Goal: Task Accomplishment & Management: Manage account settings

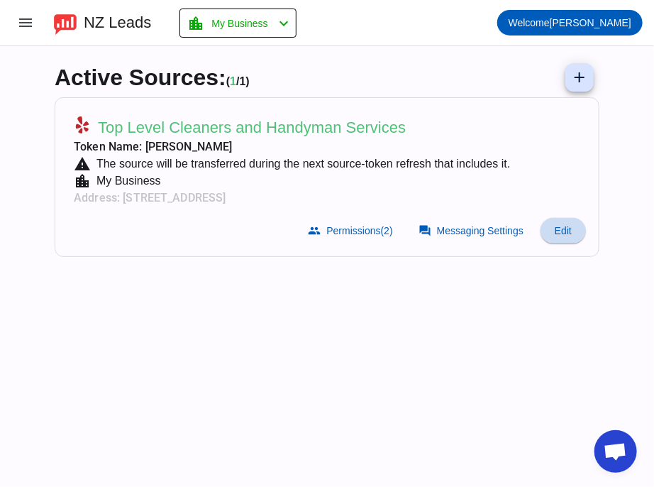
click at [555, 229] on span "Edit" at bounding box center [563, 230] width 17 height 11
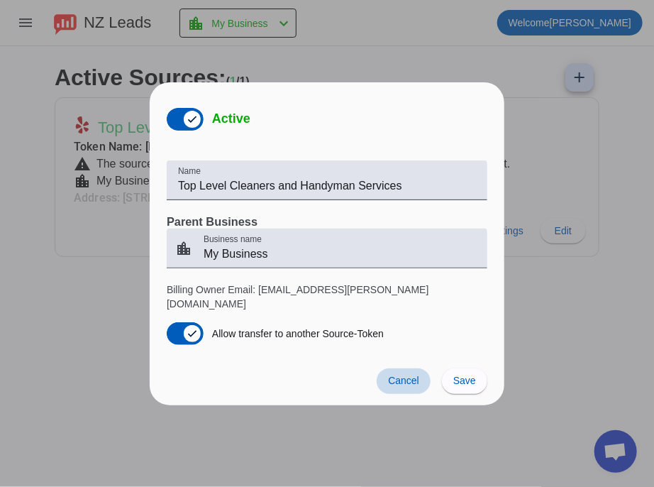
click at [408, 368] on span at bounding box center [404, 381] width 54 height 26
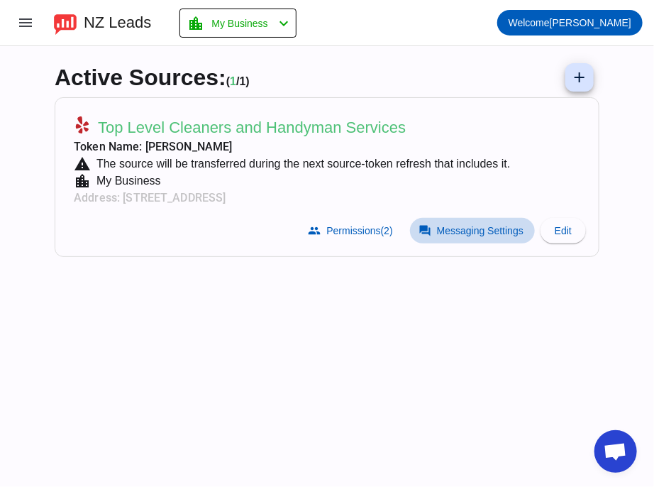
click at [495, 231] on span "Messaging Settings" at bounding box center [480, 230] width 87 height 11
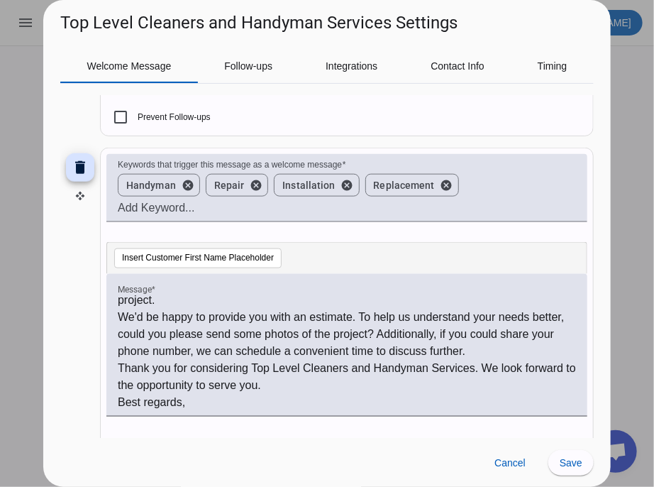
scroll to position [281, 0]
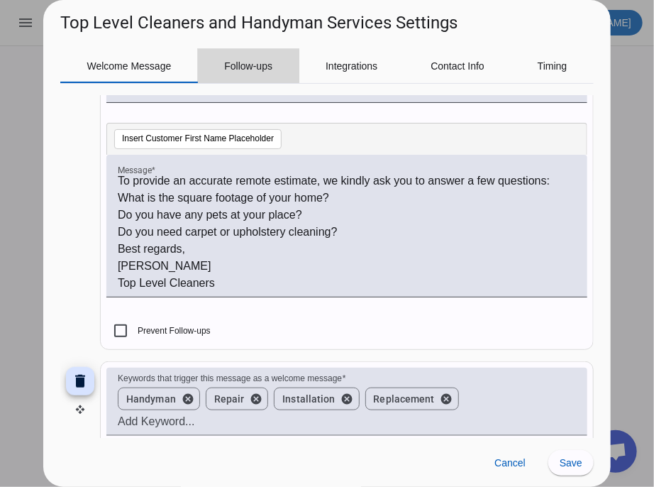
click at [266, 55] on span "Follow-ups" at bounding box center [248, 66] width 48 height 34
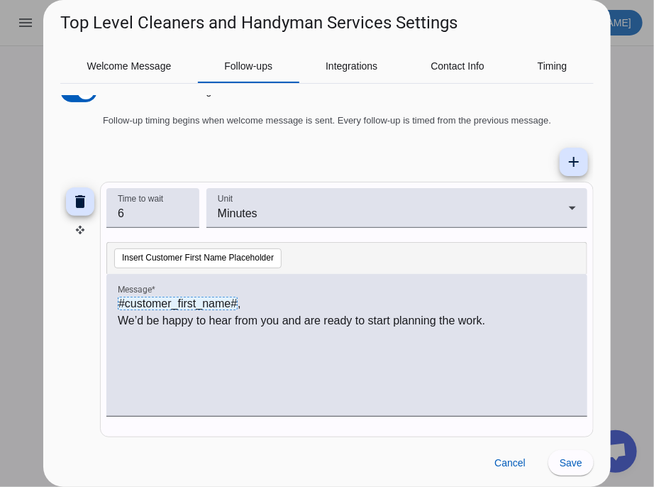
scroll to position [71, 0]
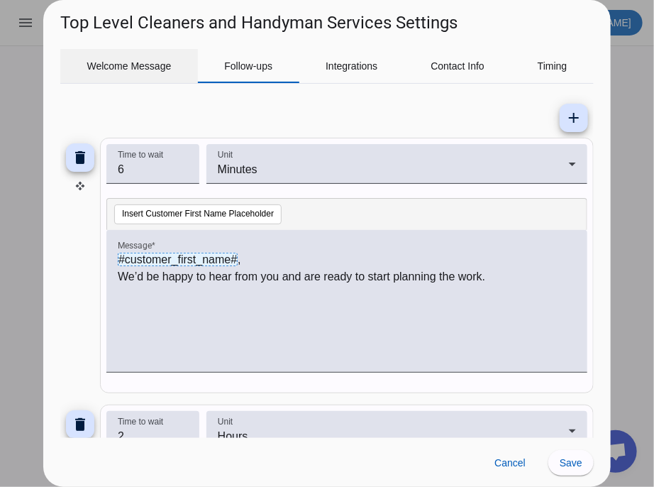
click at [158, 72] on span "Welcome Message" at bounding box center [129, 66] width 84 height 34
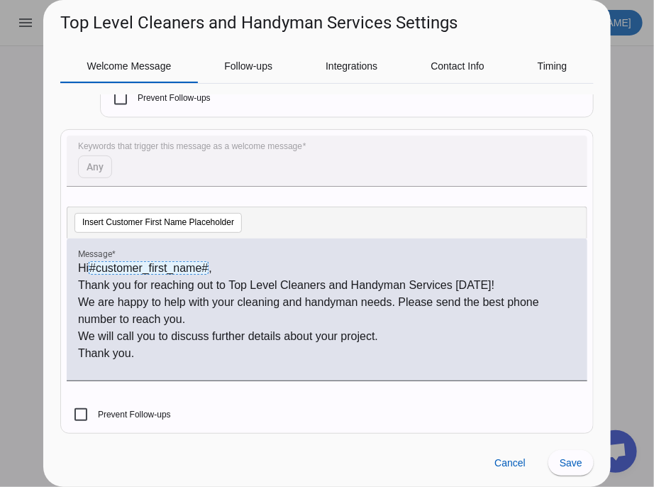
scroll to position [849, 0]
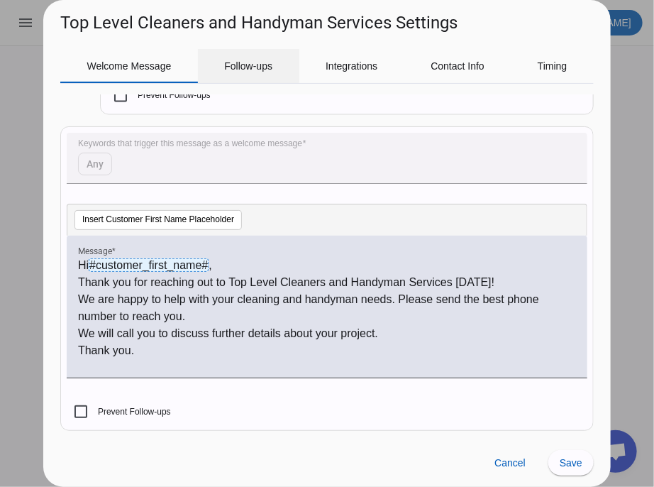
click at [237, 72] on span "Follow-ups" at bounding box center [248, 66] width 48 height 34
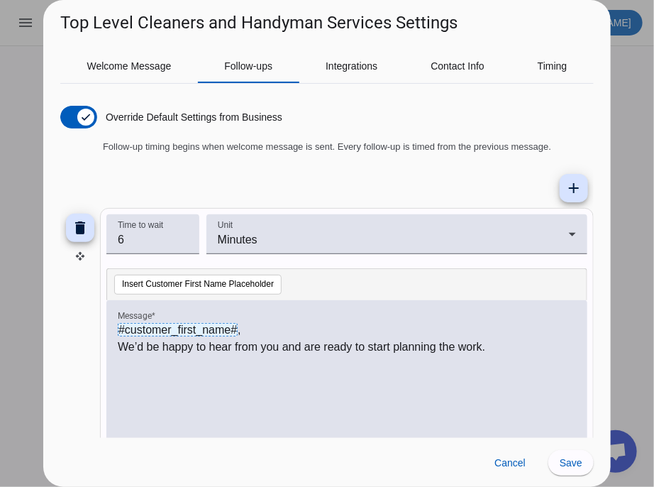
scroll to position [0, 0]
click at [328, 75] on span "Integrations" at bounding box center [352, 66] width 52 height 34
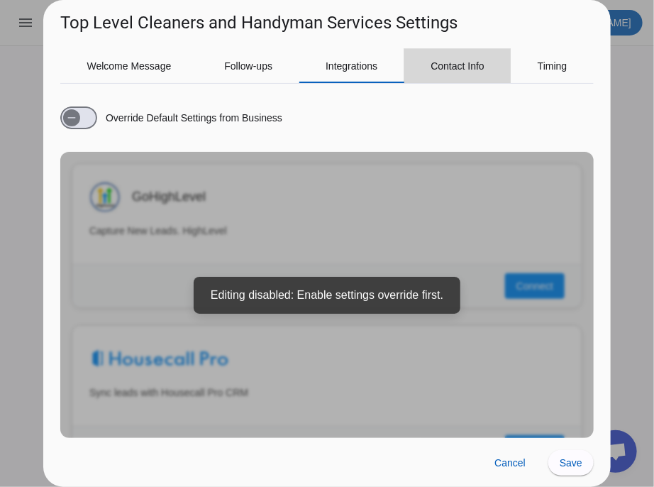
click at [451, 54] on span "Contact Info" at bounding box center [458, 66] width 54 height 34
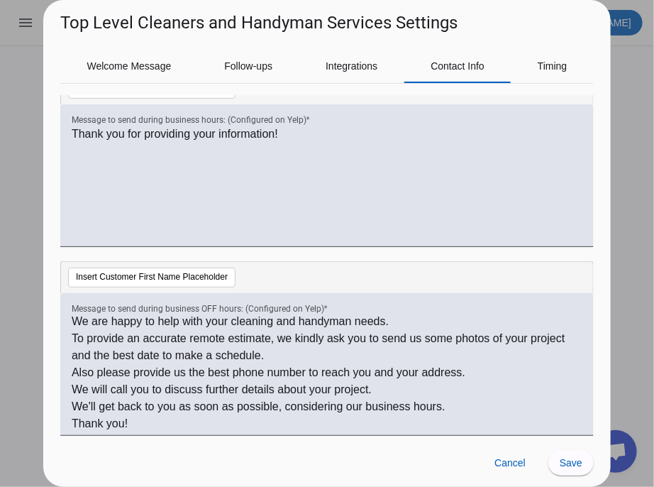
scroll to position [38, 0]
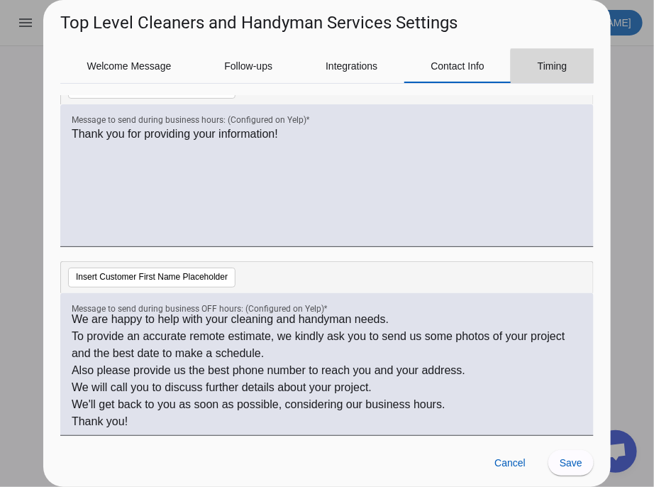
click at [559, 70] on span "Timing" at bounding box center [553, 66] width 30 height 10
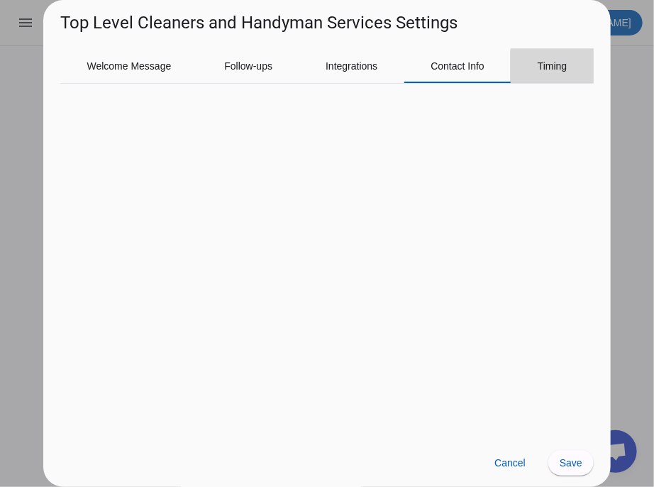
scroll to position [212, 0]
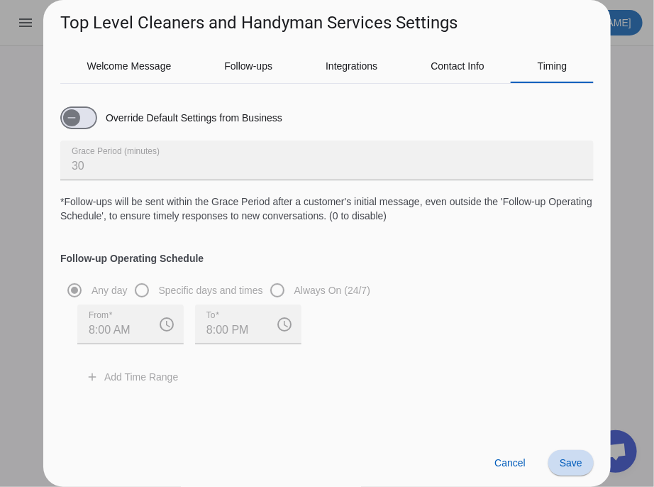
click at [565, 457] on span "Save" at bounding box center [571, 462] width 23 height 11
